Goal: Information Seeking & Learning: Learn about a topic

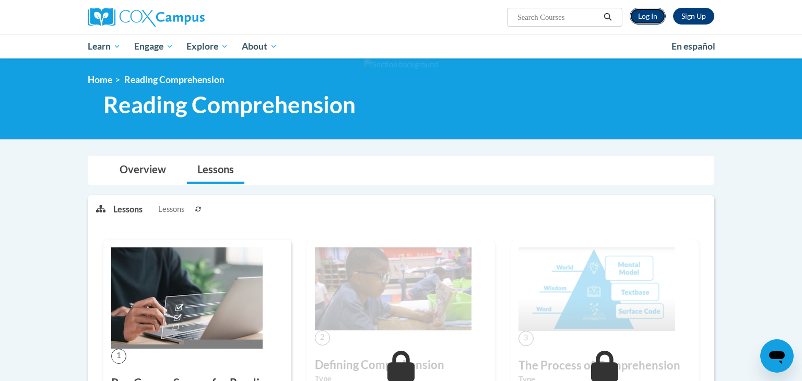
click at [662, 17] on link "Log In" at bounding box center [647, 16] width 36 height 17
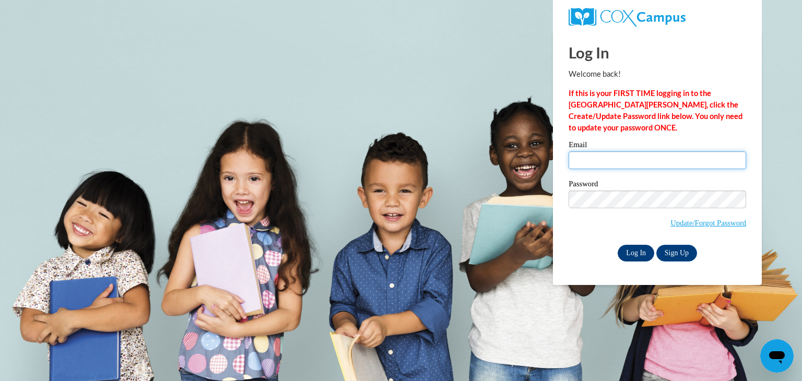
type input "lexissheffield@icloud.com"
click at [649, 251] on input "Log In" at bounding box center [635, 253] width 37 height 17
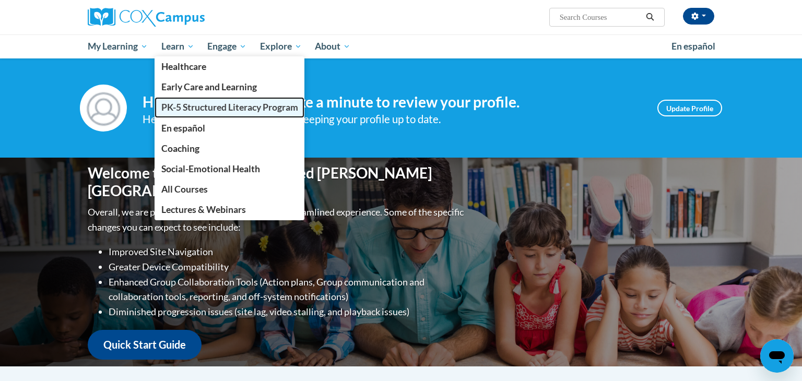
click at [188, 107] on span "PK-5 Structured Literacy Program" at bounding box center [229, 107] width 137 height 11
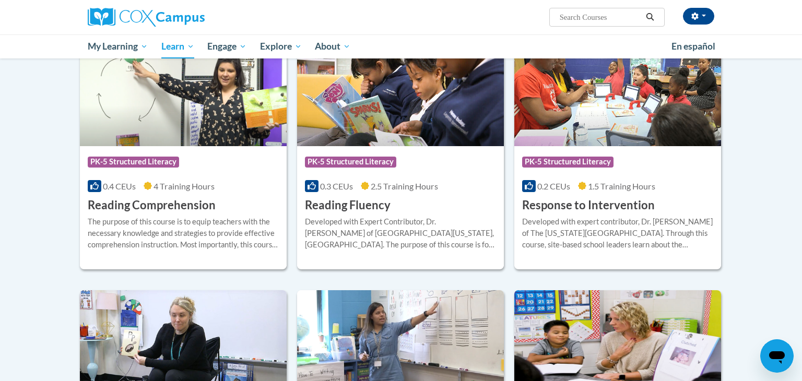
scroll to position [897, 0]
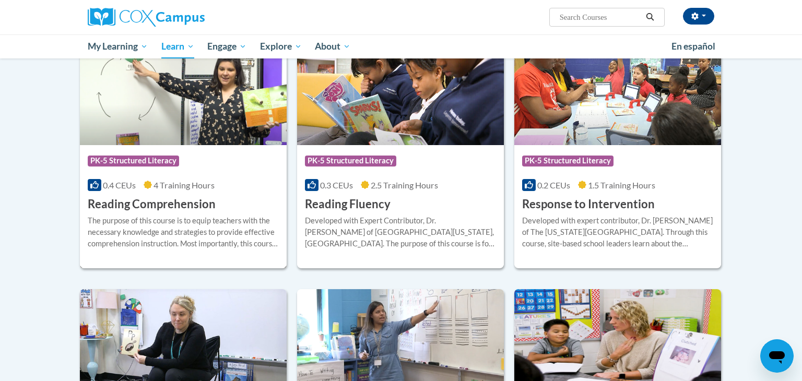
click at [184, 196] on h3 "Reading Comprehension" at bounding box center [152, 204] width 128 height 16
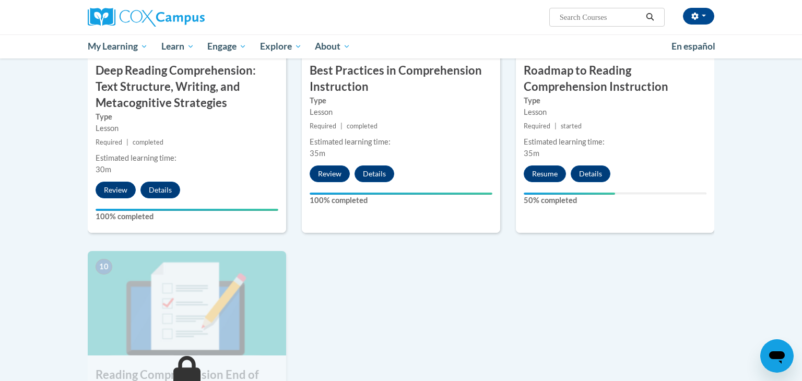
scroll to position [898, 0]
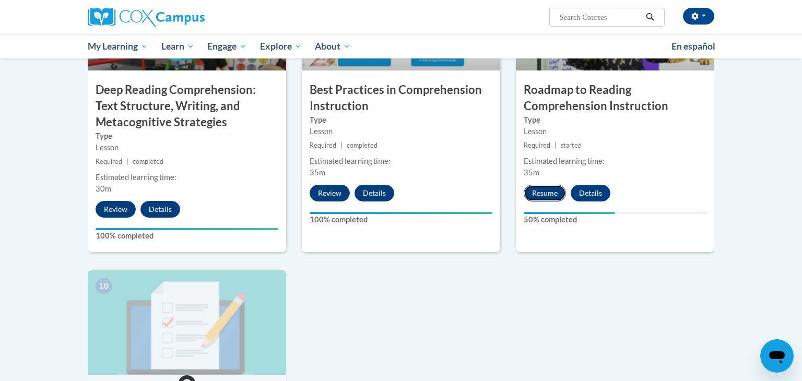
click at [539, 199] on button "Resume" at bounding box center [544, 193] width 42 height 17
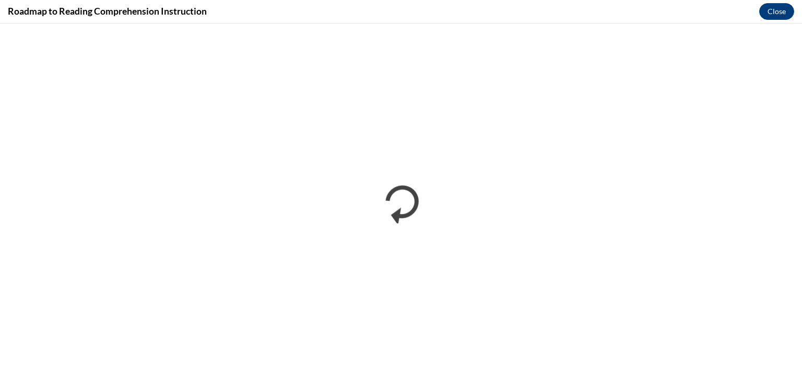
scroll to position [0, 0]
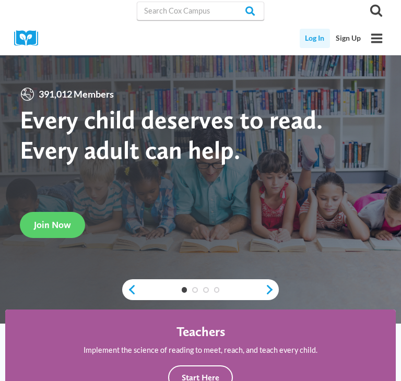
click at [314, 39] on link "Log In" at bounding box center [315, 38] width 31 height 19
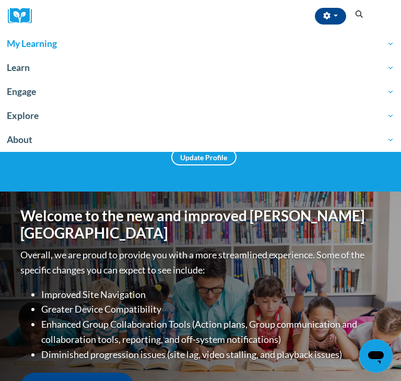
click at [111, 54] on link "My Learning" at bounding box center [200, 44] width 401 height 24
click at [391, 42] on span "My Learning" at bounding box center [200, 44] width 387 height 13
click at [389, 43] on span "My Learning" at bounding box center [200, 44] width 387 height 13
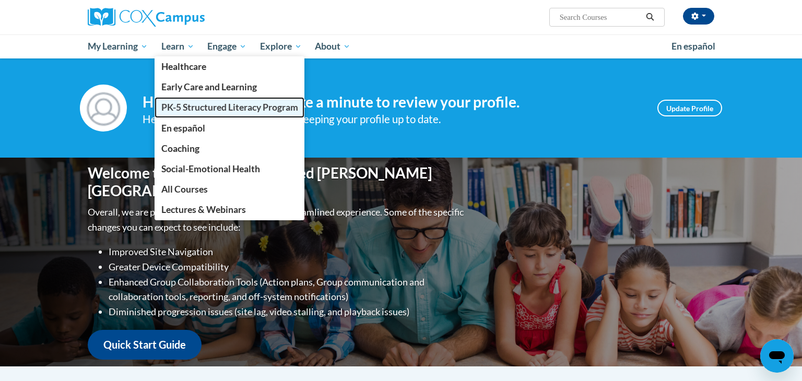
click at [184, 105] on span "PK-5 Structured Literacy Program" at bounding box center [229, 107] width 137 height 11
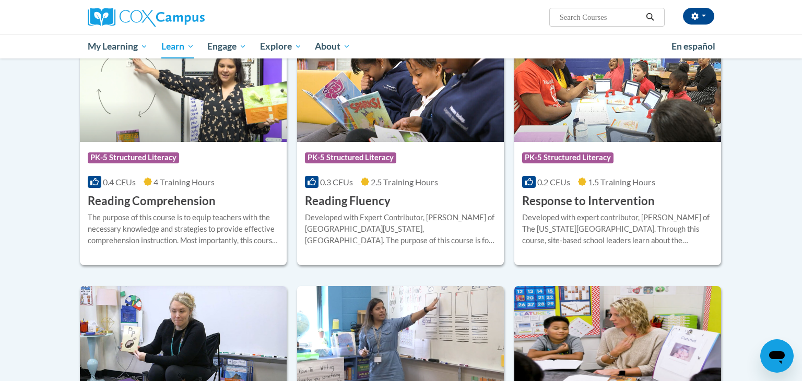
scroll to position [898, 0]
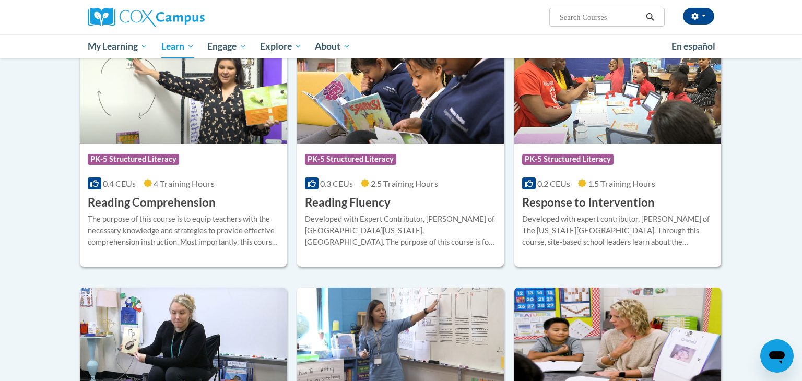
click at [415, 218] on div "Developed with Expert Contributor, [PERSON_NAME] of [GEOGRAPHIC_DATA][US_STATE]…" at bounding box center [400, 230] width 191 height 34
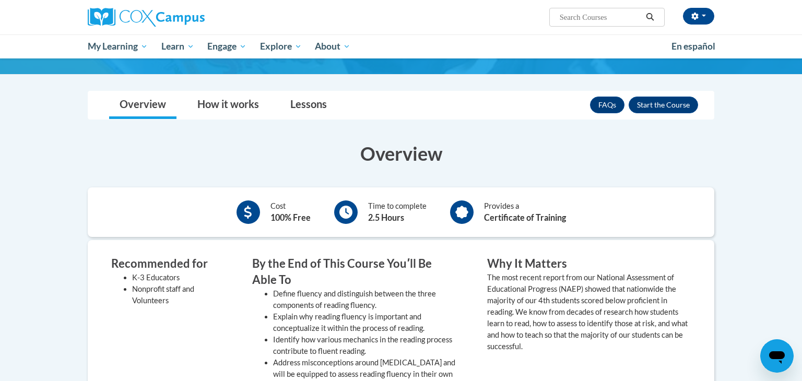
scroll to position [154, 0]
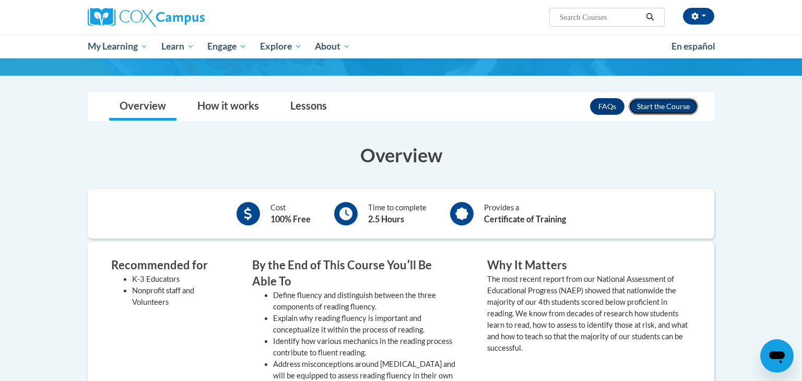
click at [669, 99] on button "Enroll" at bounding box center [662, 106] width 69 height 17
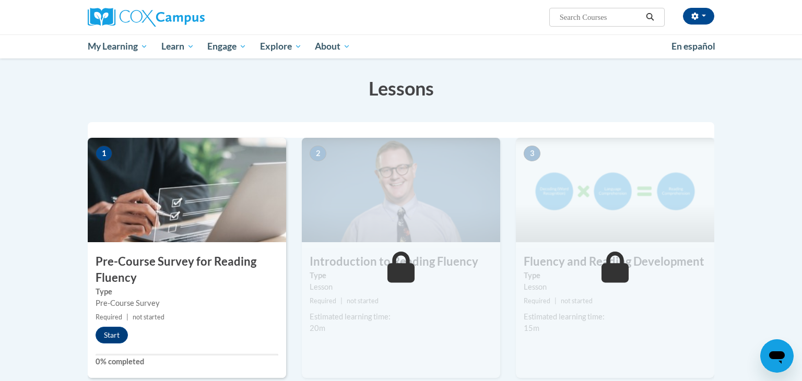
scroll to position [149, 0]
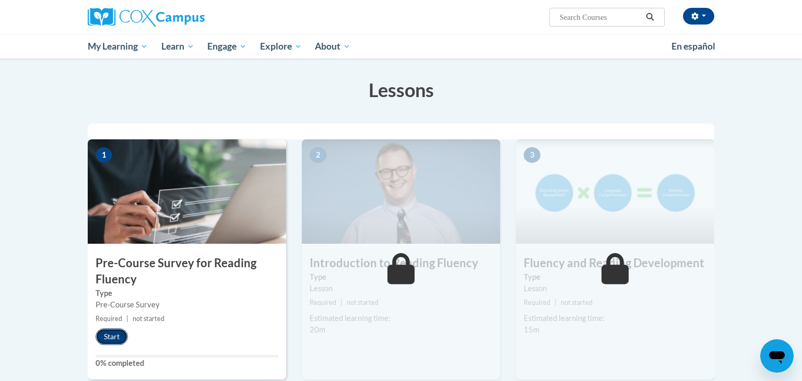
click at [109, 340] on button "Start" at bounding box center [112, 336] width 32 height 17
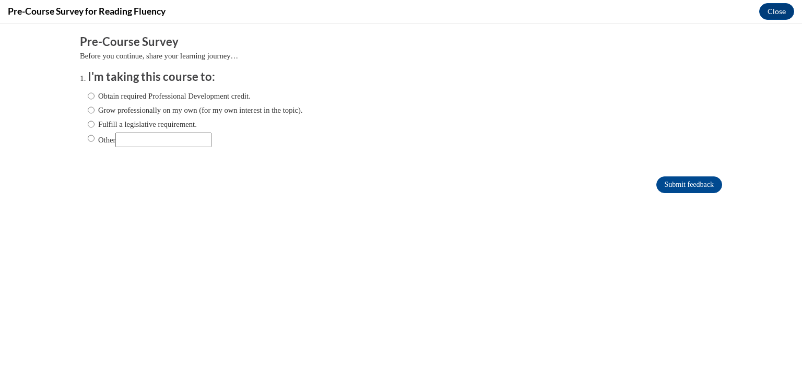
scroll to position [0, 0]
click at [91, 124] on input "Fulfill a legislative requirement." at bounding box center [91, 123] width 7 height 11
radio input "true"
click at [698, 178] on input "Submit feedback" at bounding box center [689, 184] width 66 height 17
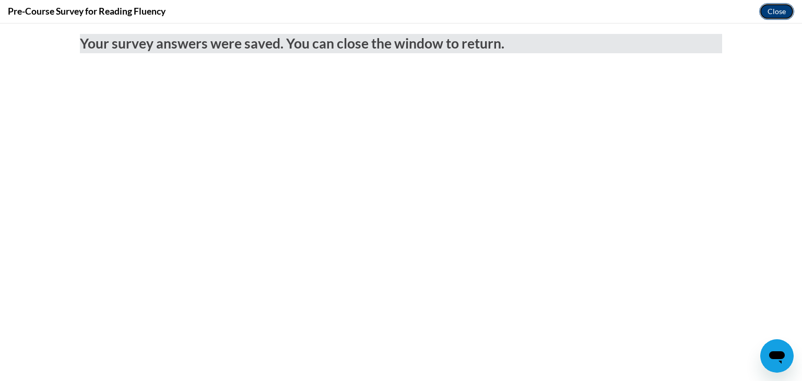
click at [768, 10] on button "Close" at bounding box center [776, 11] width 35 height 17
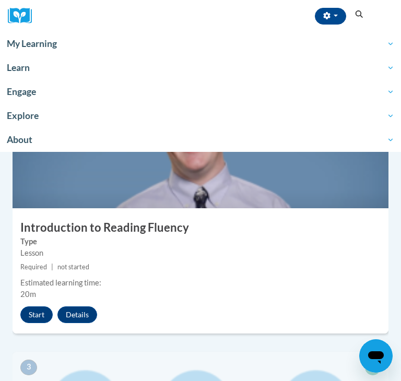
scroll to position [412, 0]
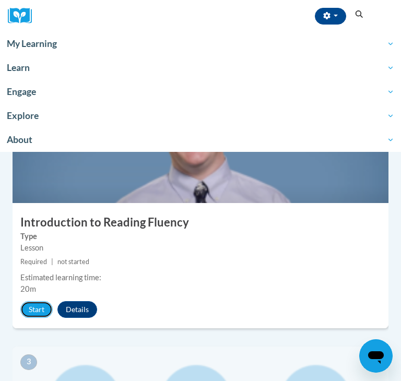
click at [42, 302] on button "Start" at bounding box center [36, 309] width 32 height 17
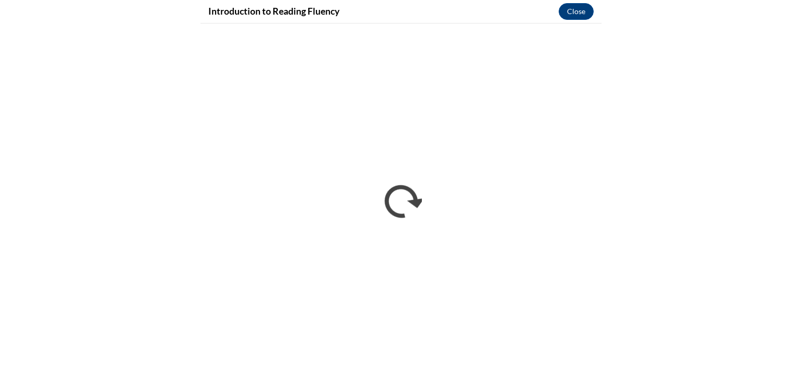
scroll to position [0, 0]
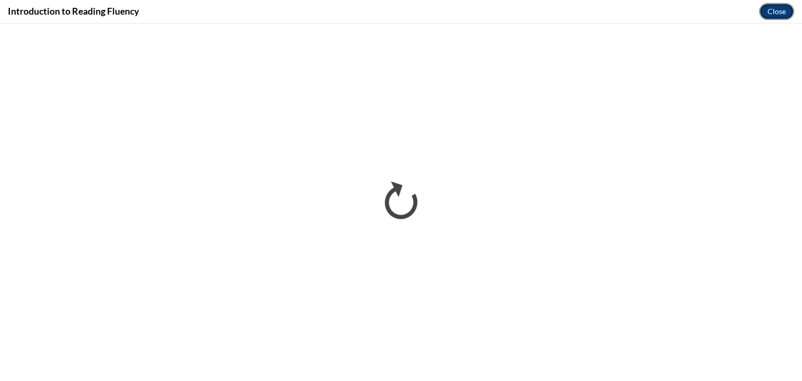
click at [765, 19] on button "Close" at bounding box center [776, 11] width 35 height 17
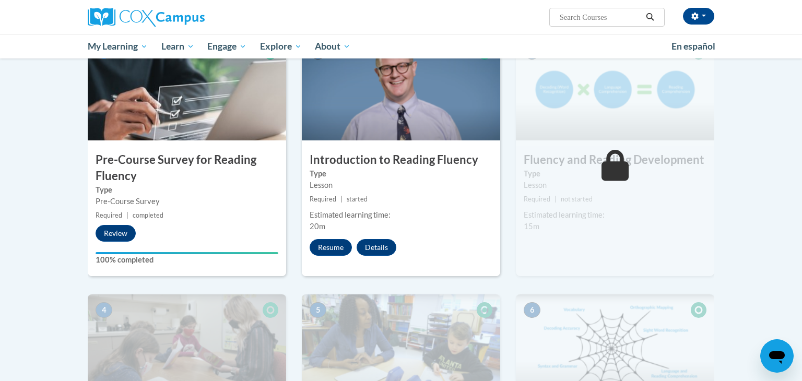
scroll to position [265, 0]
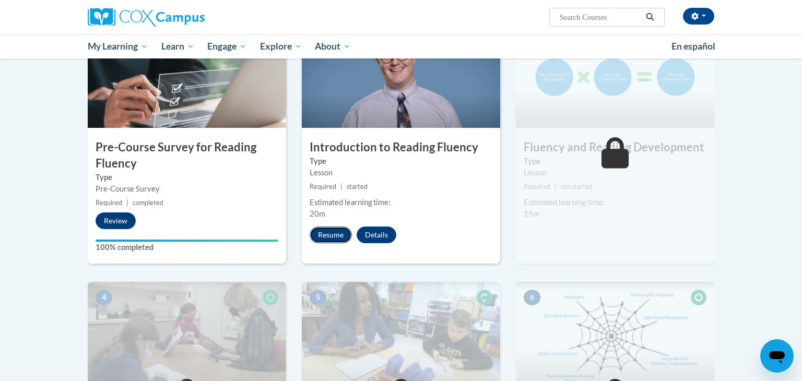
click at [330, 235] on button "Resume" at bounding box center [330, 235] width 42 height 17
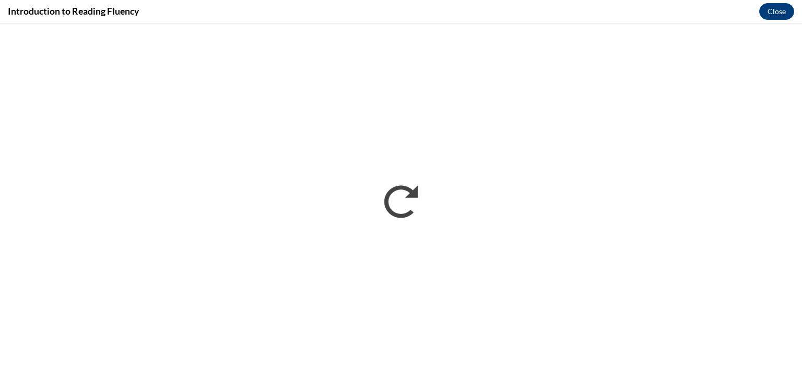
scroll to position [0, 0]
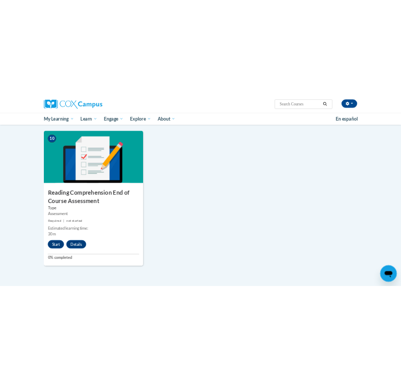
scroll to position [1097, 0]
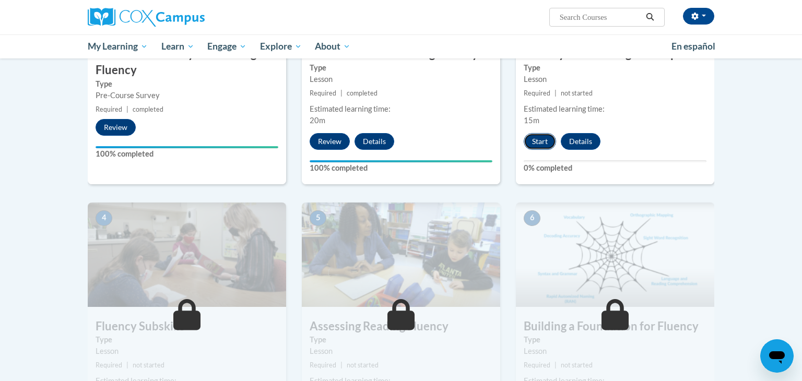
click at [552, 138] on button "Start" at bounding box center [539, 141] width 32 height 17
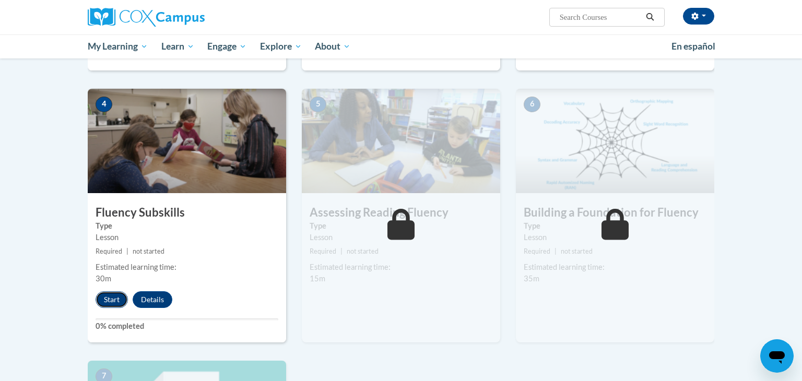
click at [106, 293] on button "Start" at bounding box center [112, 299] width 32 height 17
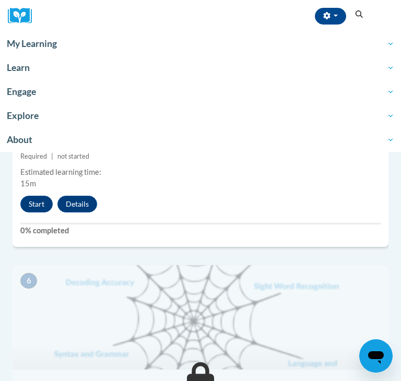
scroll to position [1332, 0]
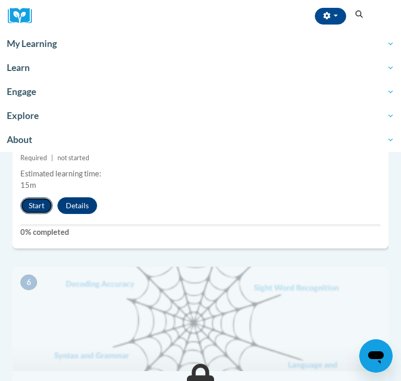
click at [35, 202] on button "Start" at bounding box center [36, 205] width 32 height 17
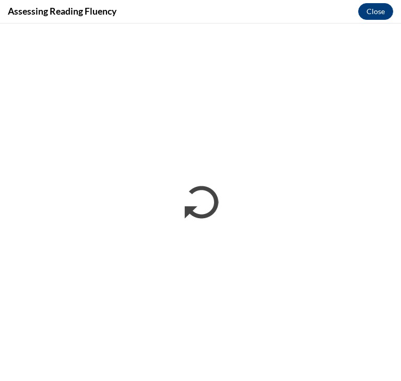
scroll to position [0, 0]
click at [195, 227] on iframe "</div></body> </html>" at bounding box center [200, 202] width 401 height 358
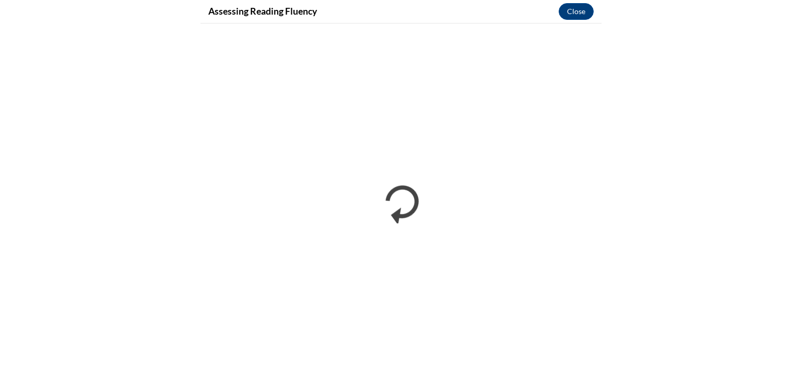
scroll to position [940, 0]
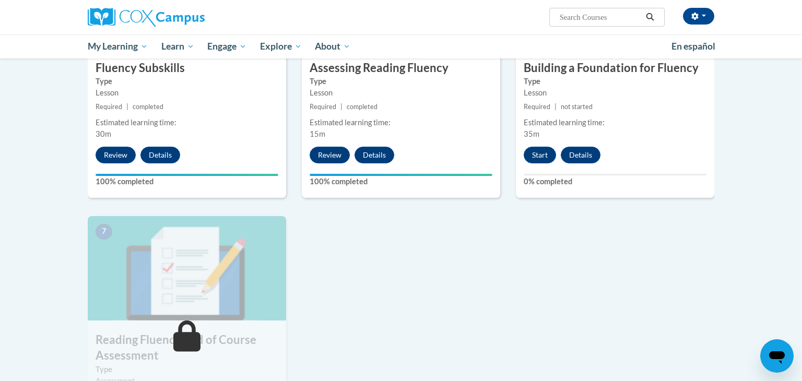
scroll to position [619, 0]
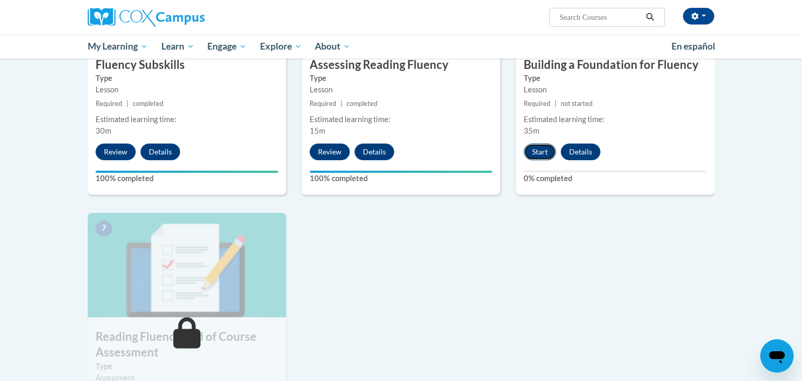
click at [543, 153] on button "Start" at bounding box center [539, 152] width 32 height 17
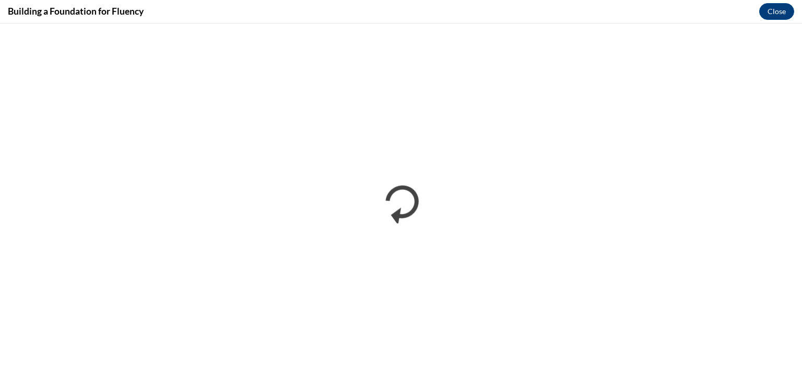
scroll to position [0, 0]
